Goal: Find specific page/section: Find specific page/section

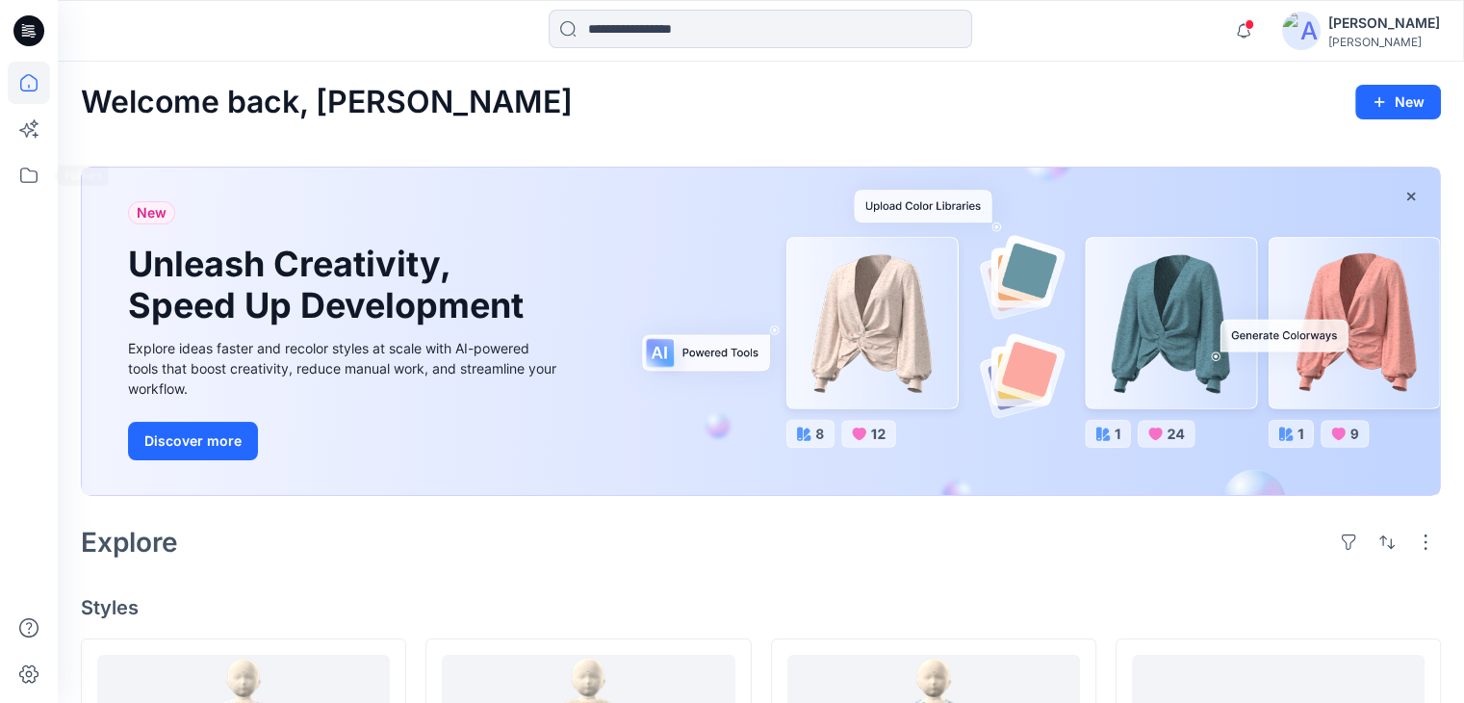
click at [53, 173] on div at bounding box center [29, 351] width 58 height 703
click at [31, 181] on icon at bounding box center [29, 175] width 42 height 42
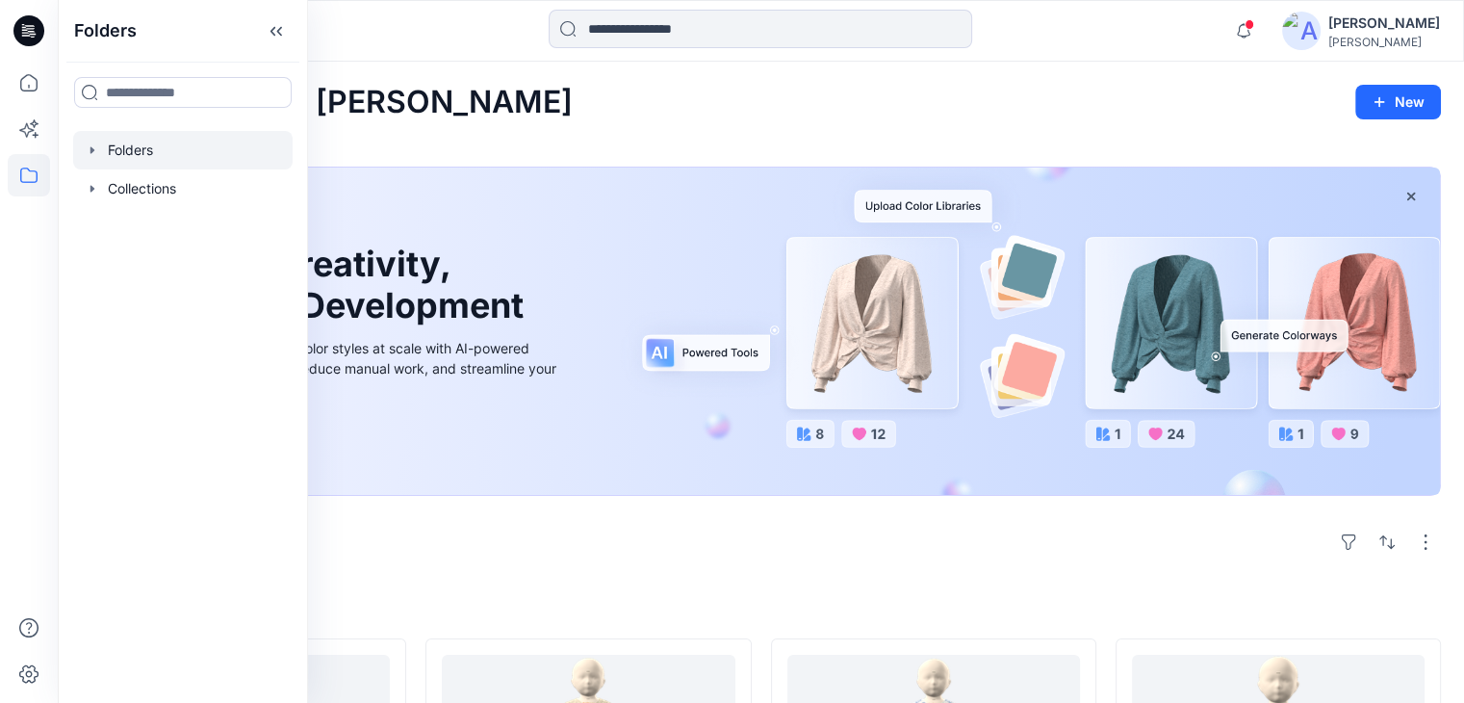
click at [189, 143] on div at bounding box center [182, 150] width 219 height 39
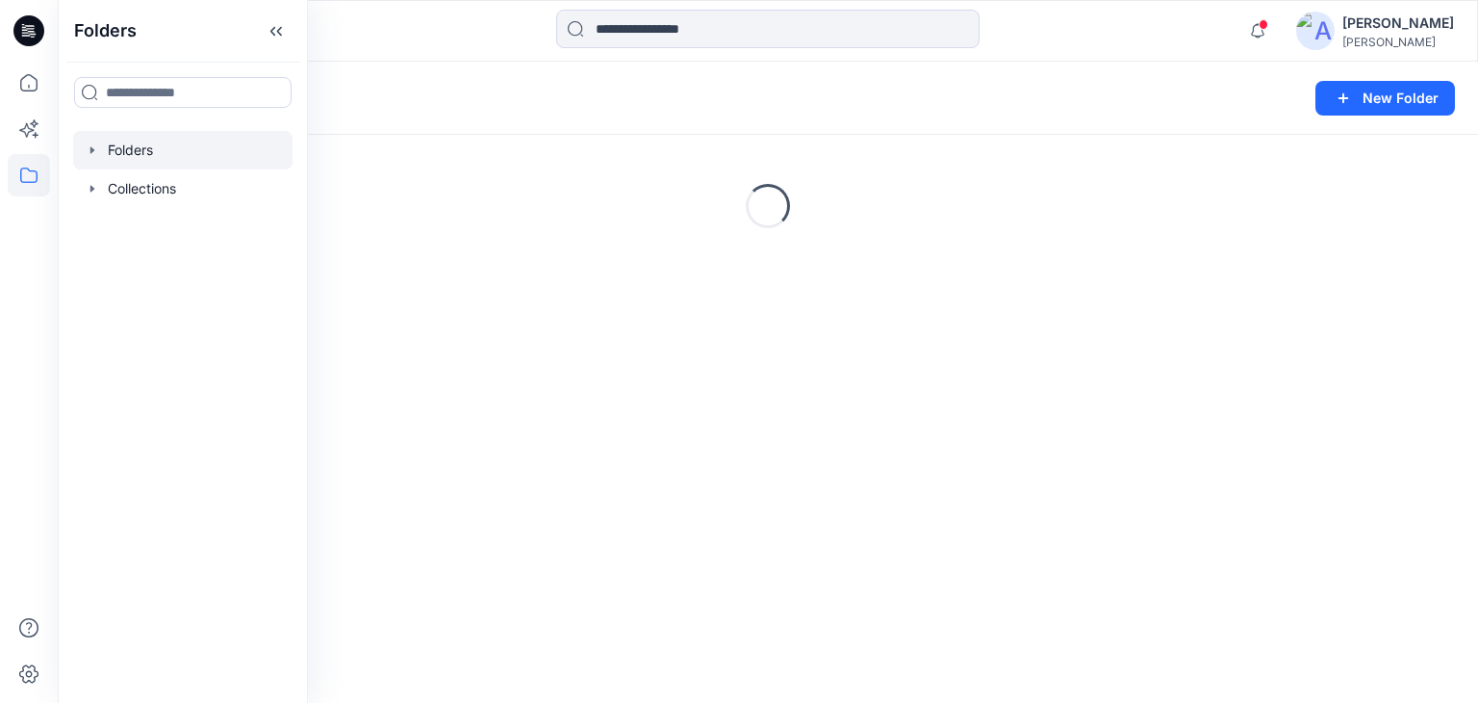
click at [671, 73] on div "Folders New Folder" at bounding box center [768, 98] width 1421 height 73
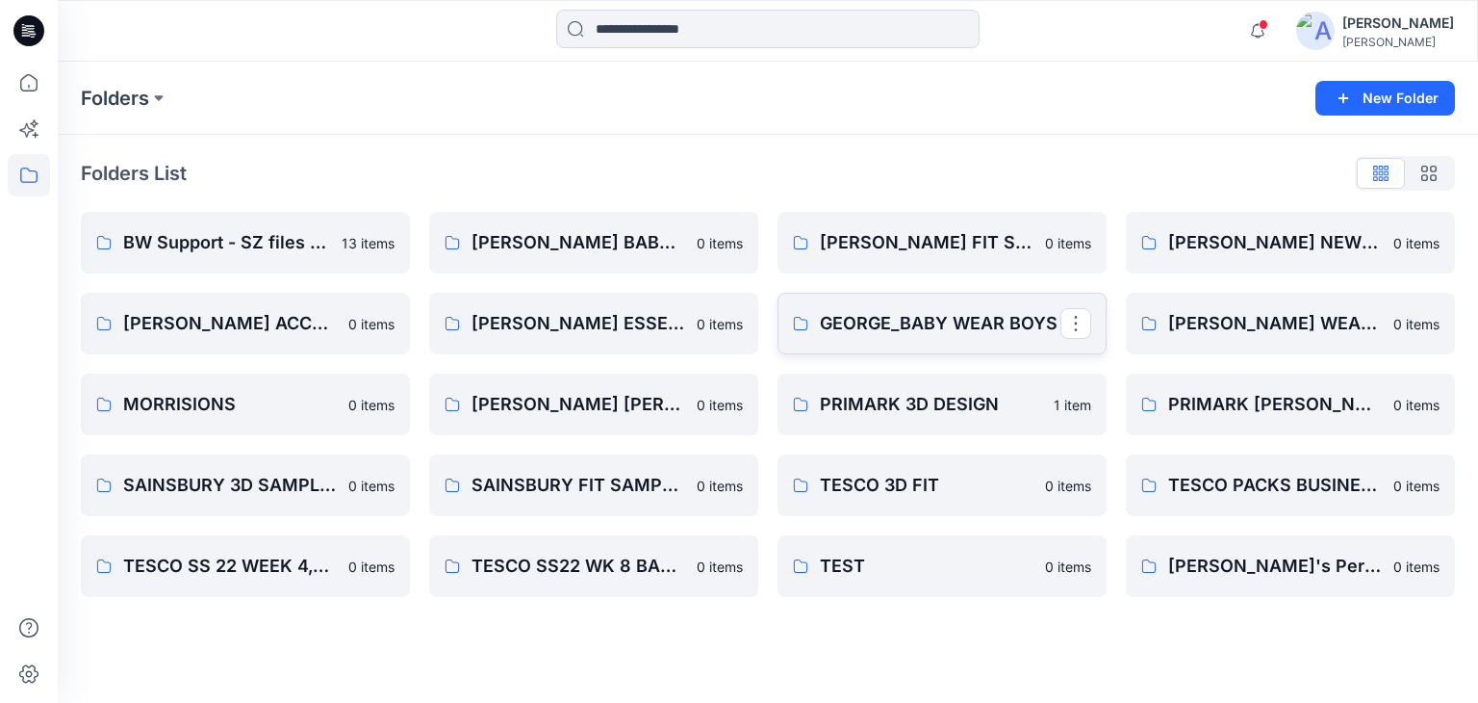
click at [953, 305] on link "GEORGE_BABY WEAR BOYS" at bounding box center [942, 324] width 329 height 62
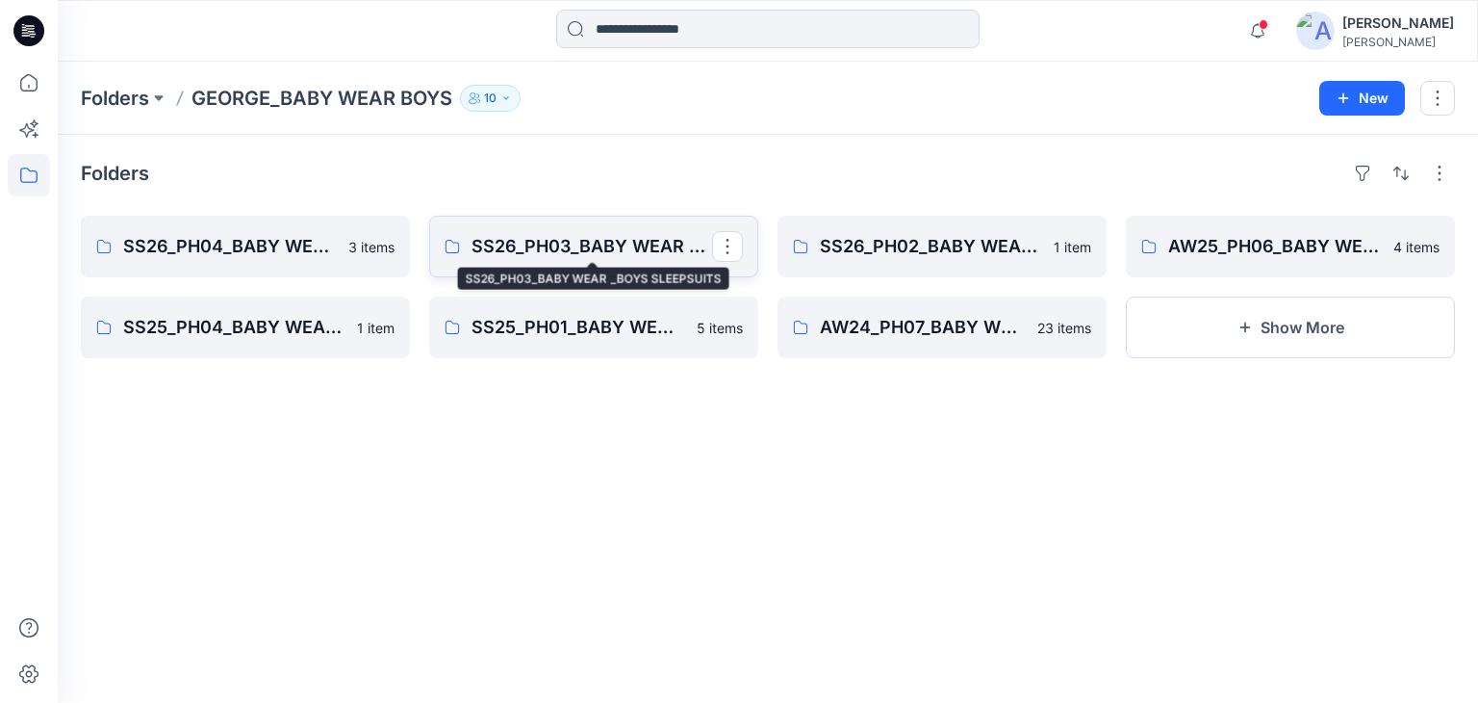
click at [533, 253] on p "SS26_PH03_BABY WEAR _BOYS SLEEPSUITS" at bounding box center [592, 246] width 241 height 27
